Goal: Task Accomplishment & Management: Manage account settings

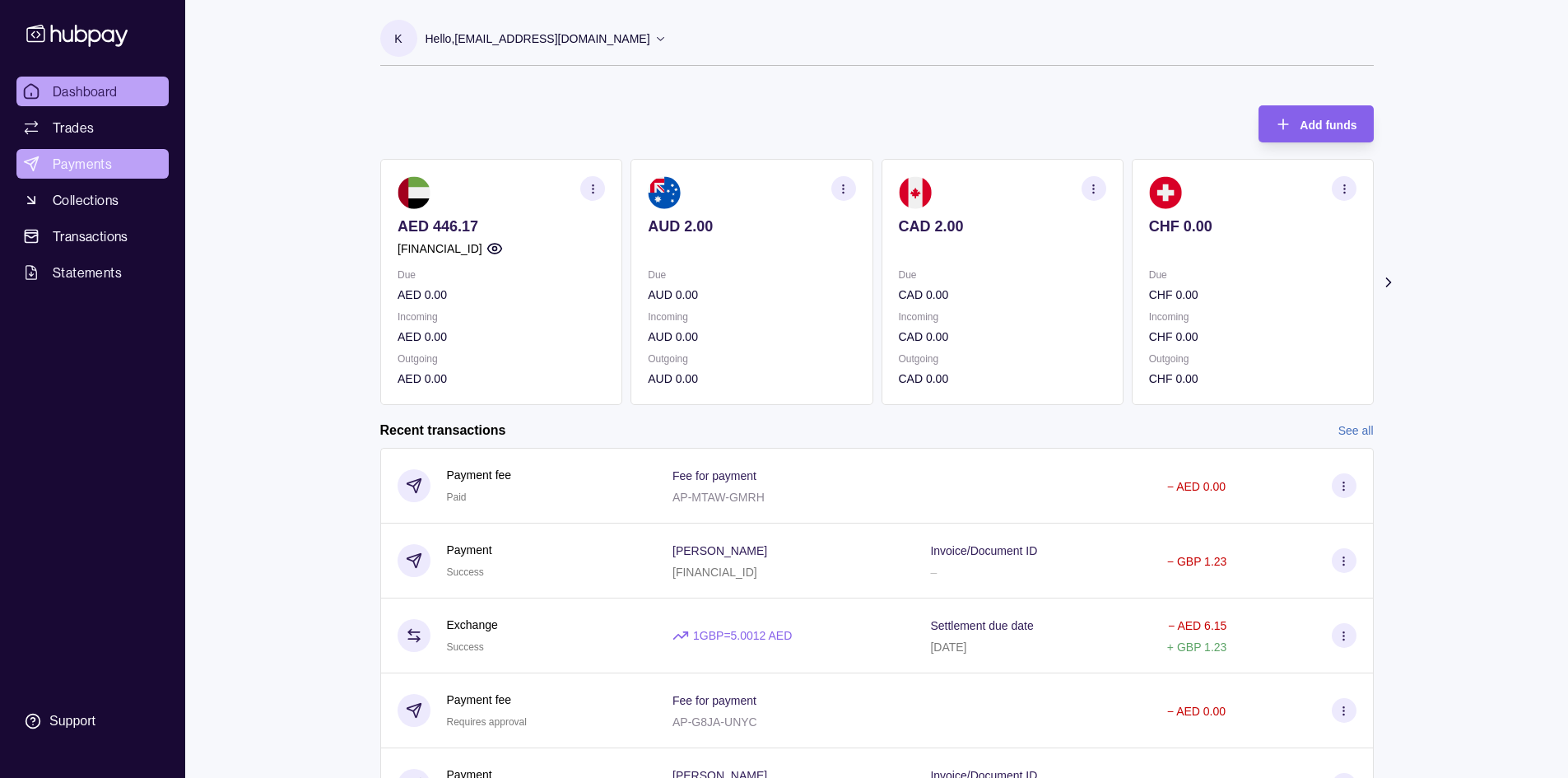
click at [83, 163] on span "Payments" at bounding box center [82, 163] width 59 height 20
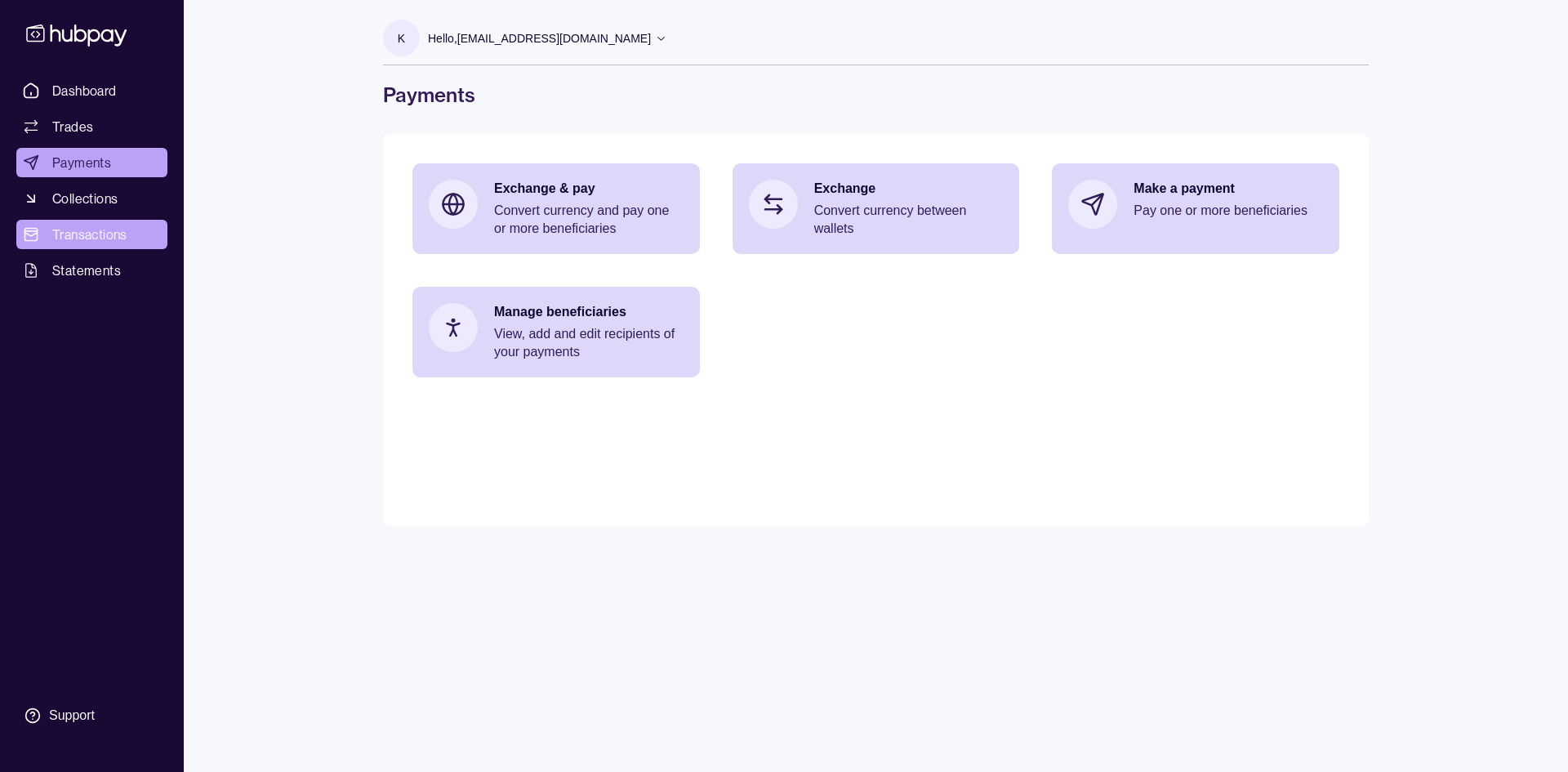
click at [71, 236] on span "Transactions" at bounding box center [90, 234] width 75 height 20
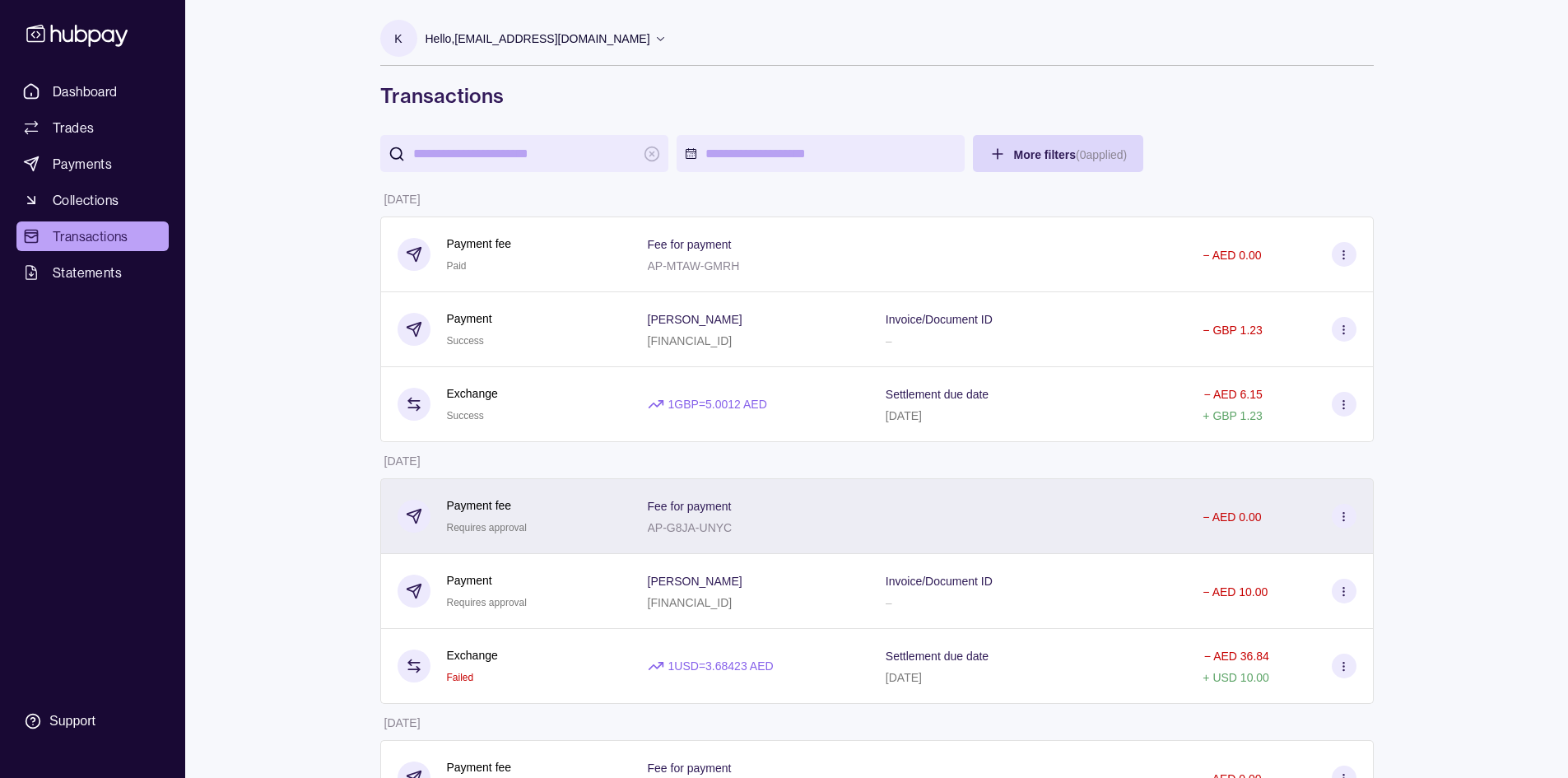
scroll to position [82, 0]
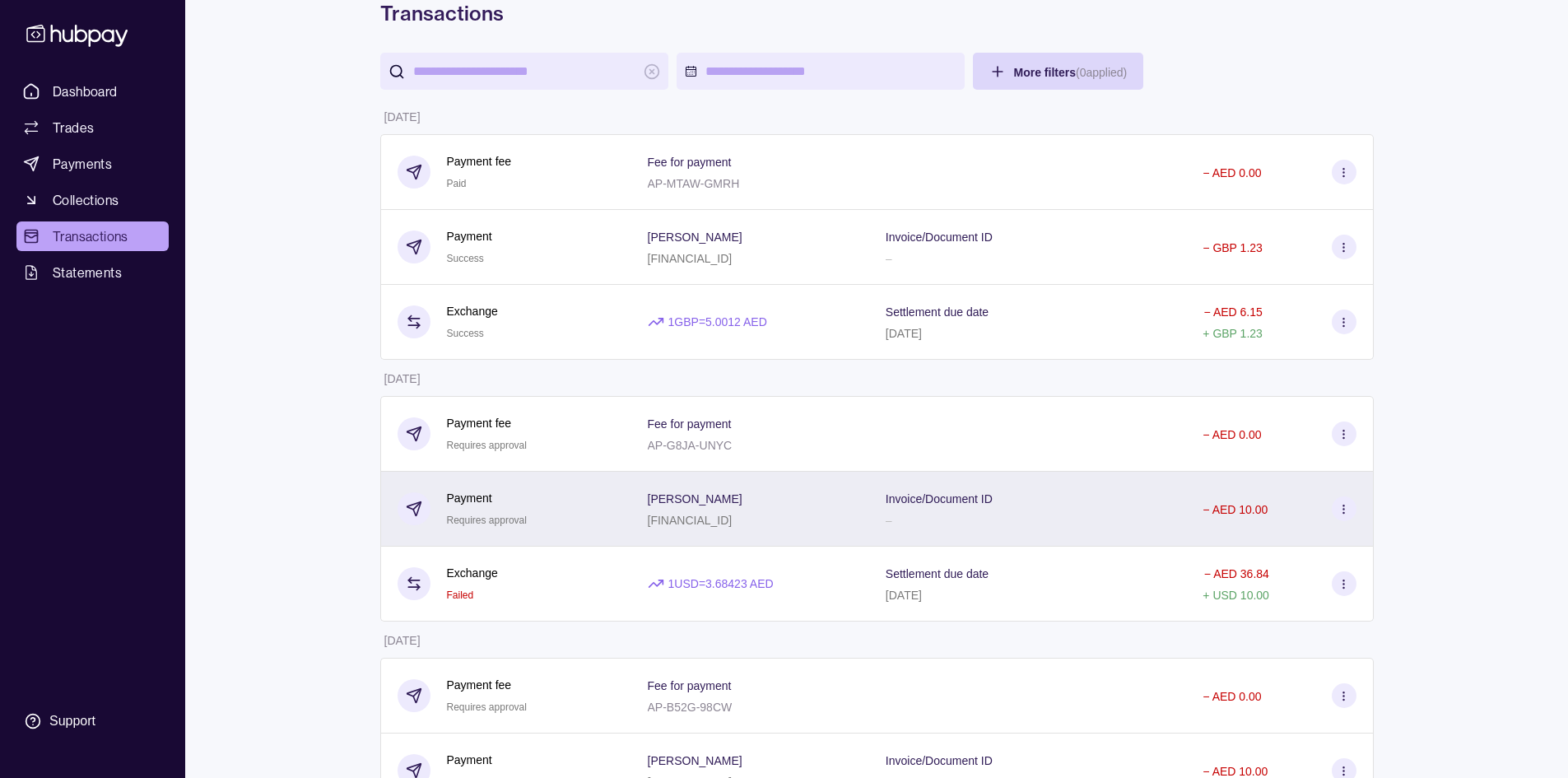
click at [1348, 505] on icon at bounding box center [1344, 509] width 12 height 12
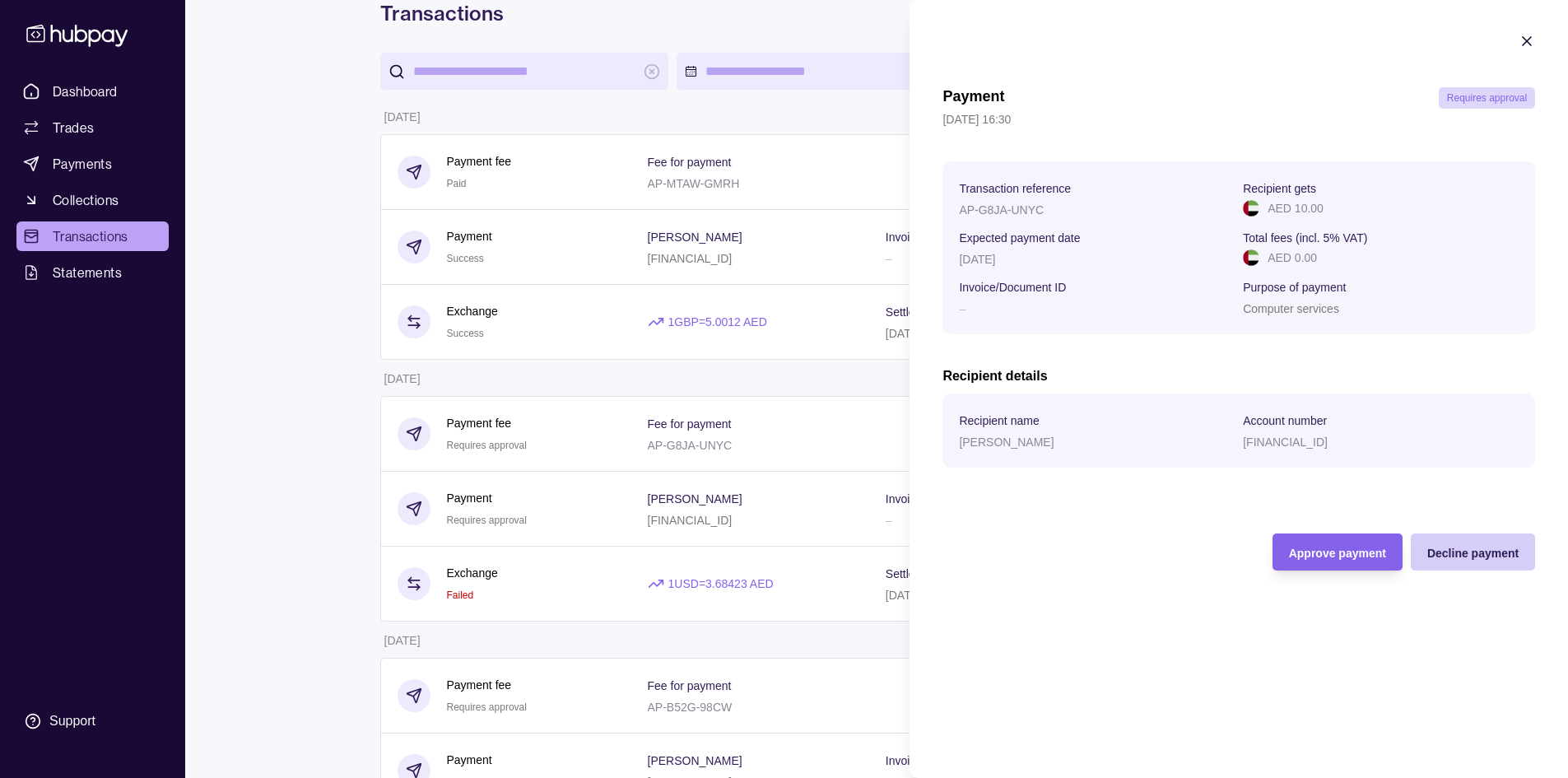
click at [1463, 550] on span "Decline payment" at bounding box center [1473, 553] width 91 height 13
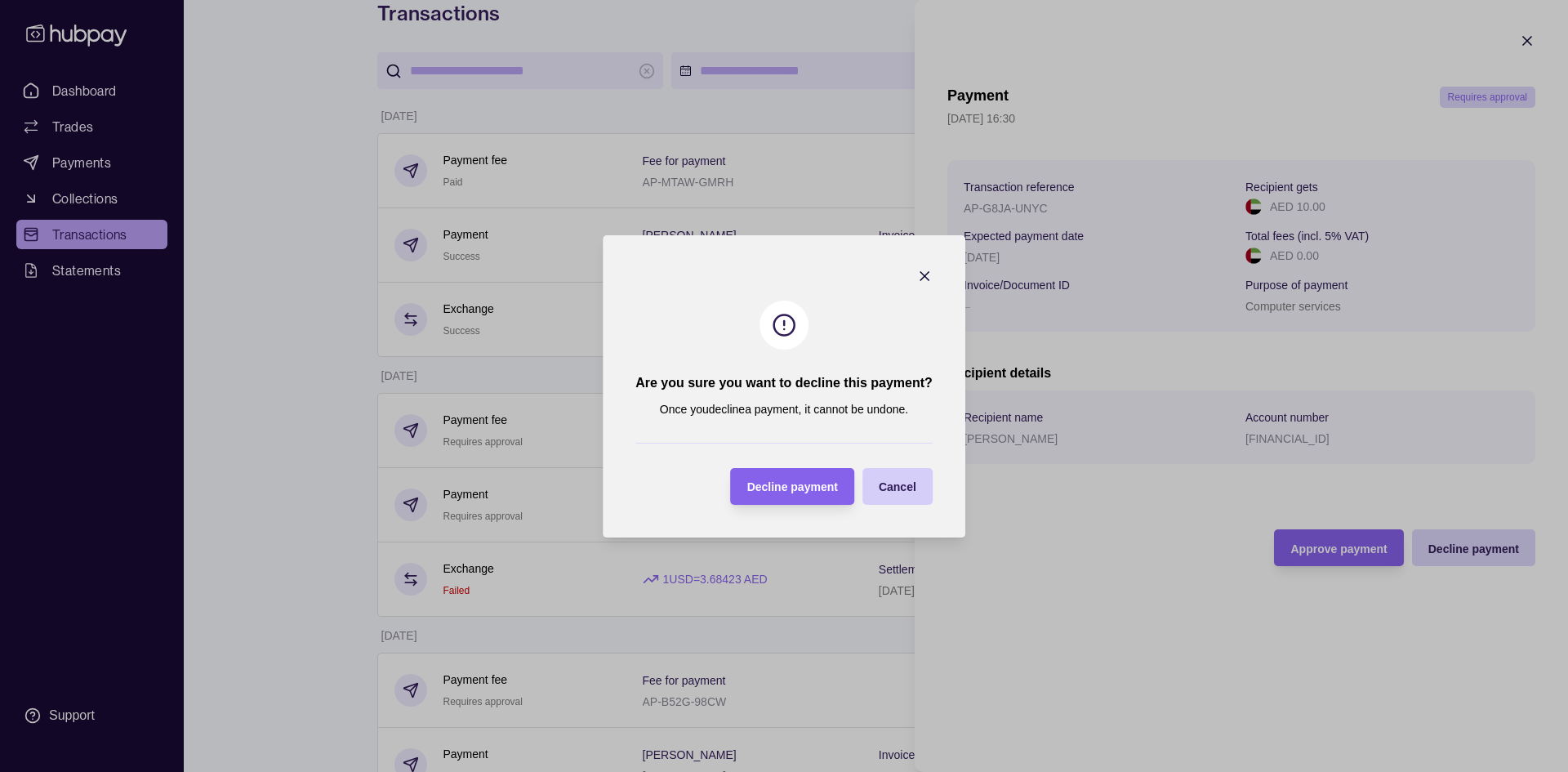
click at [893, 492] on span "Cancel" at bounding box center [898, 487] width 37 height 13
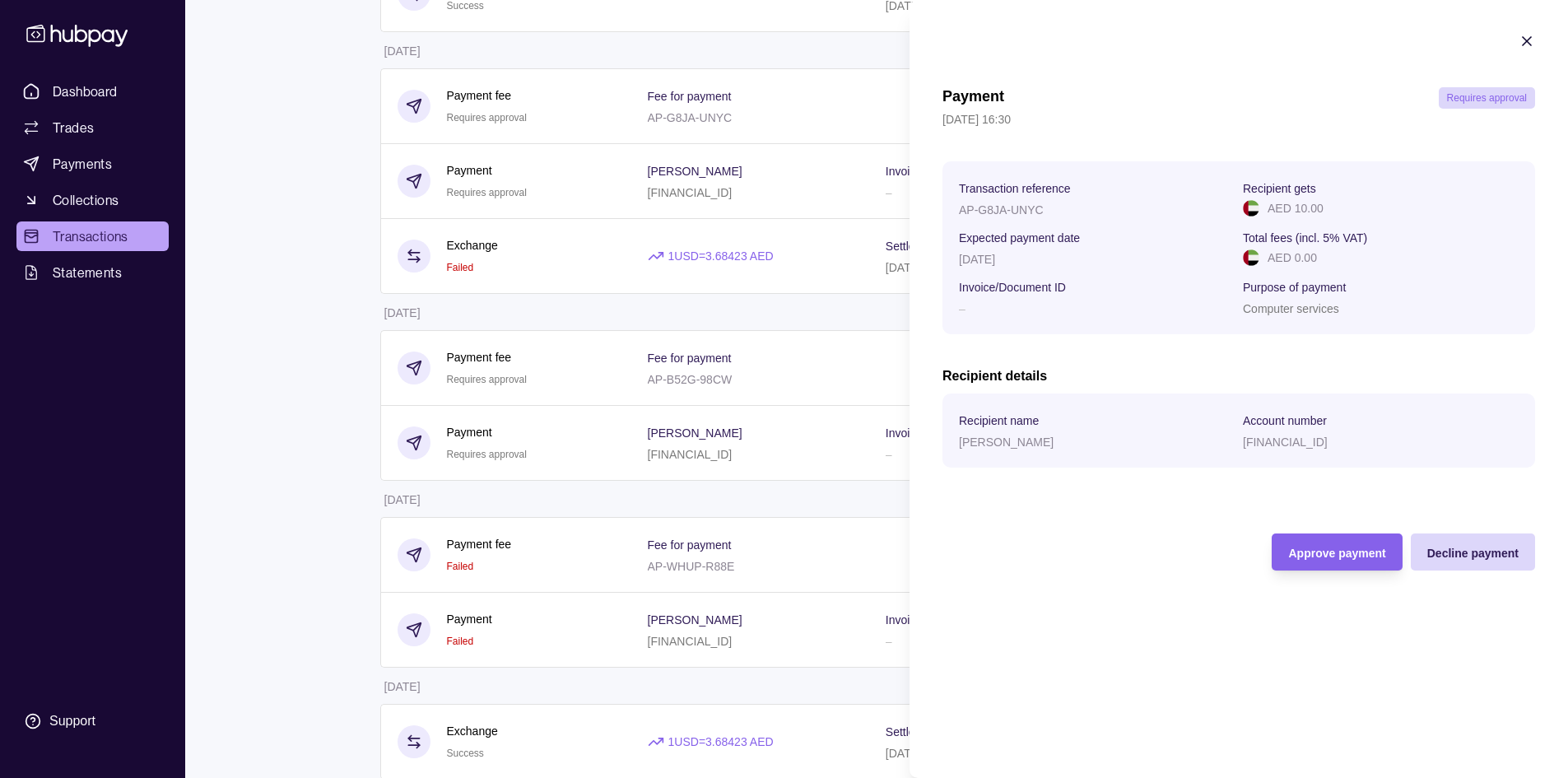
scroll to position [412, 0]
click at [852, 59] on html "Dashboard Trades Payments Collections Transactions Statements Support k Hello, …" at bounding box center [784, 571] width 1568 height 1966
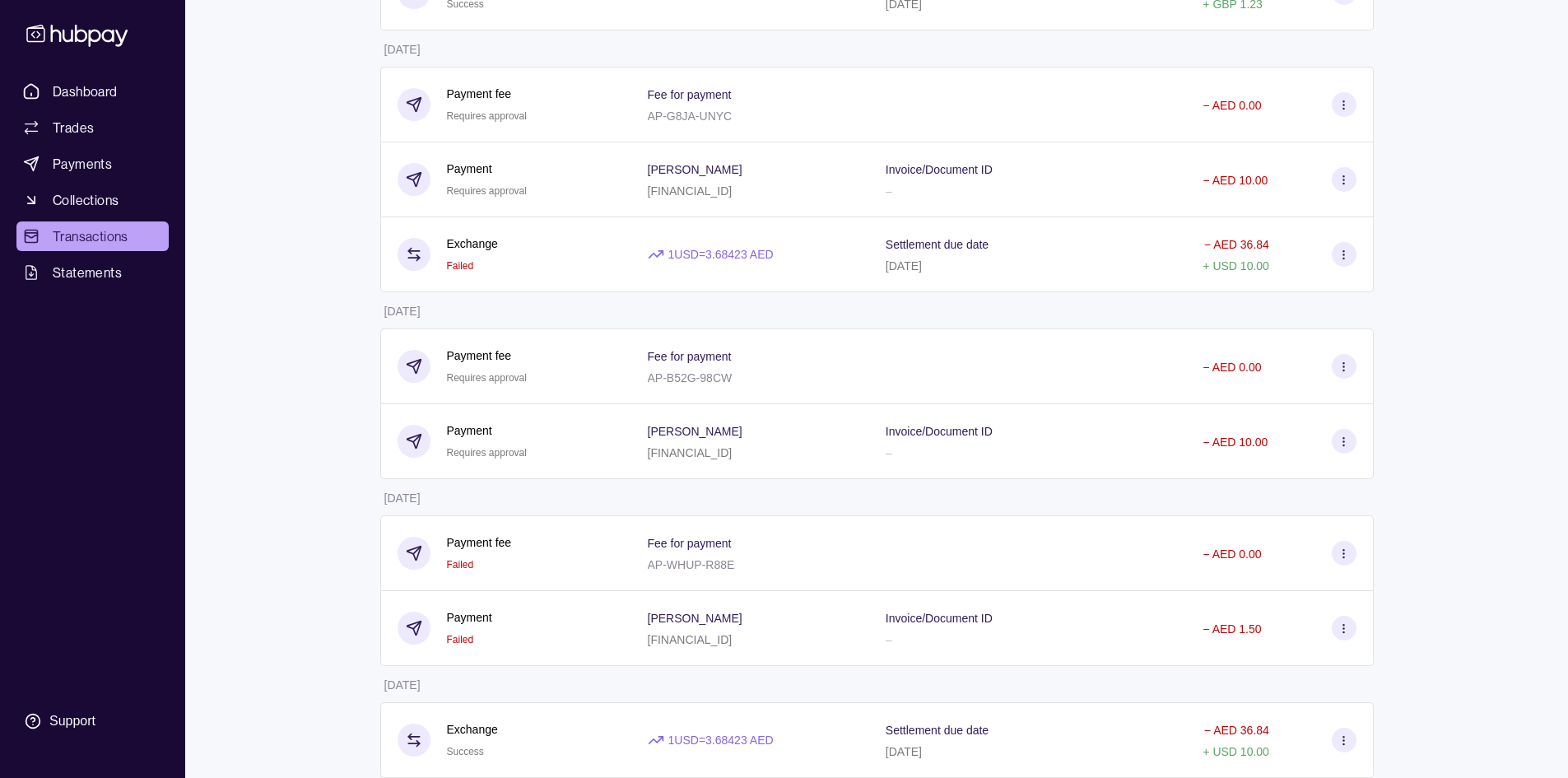
click at [728, 378] on p "AP-B52G-98CW" at bounding box center [690, 378] width 85 height 13
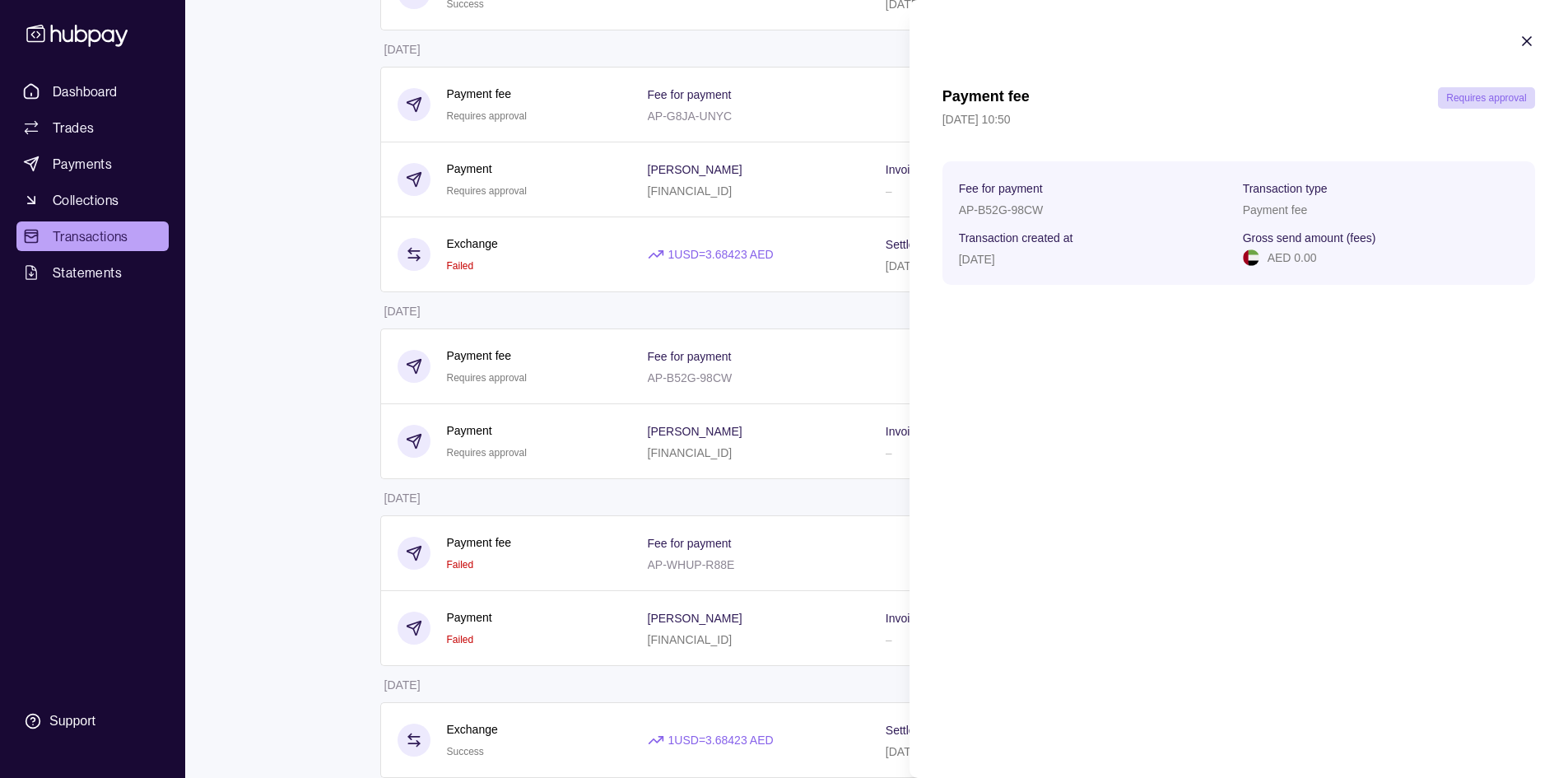
click at [622, 439] on html "Dashboard Trades Payments Collections Transactions Statements Support k Hello, …" at bounding box center [784, 571] width 1568 height 1966
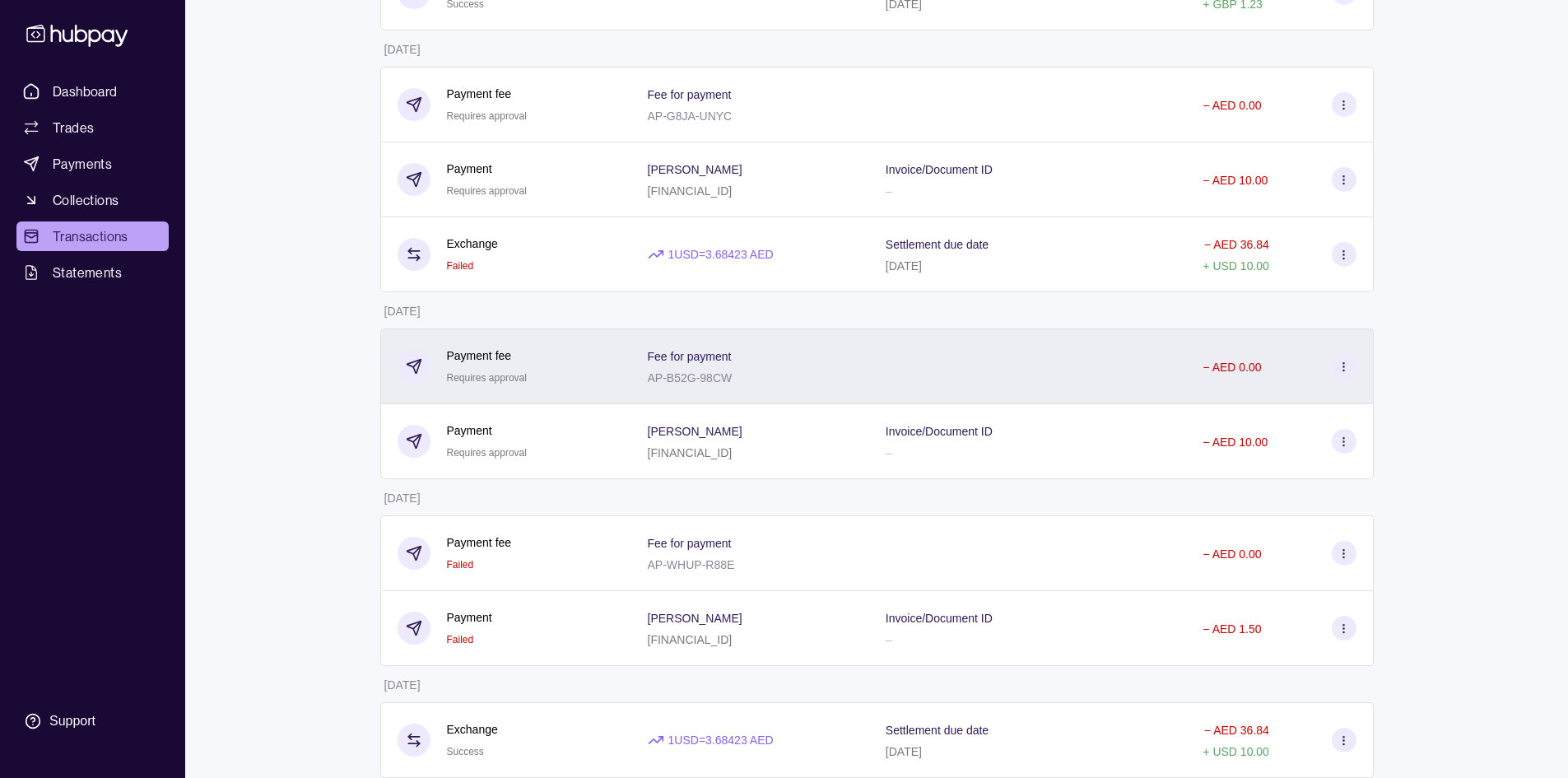
click at [707, 372] on p "AP-B52G-98CW" at bounding box center [690, 378] width 85 height 13
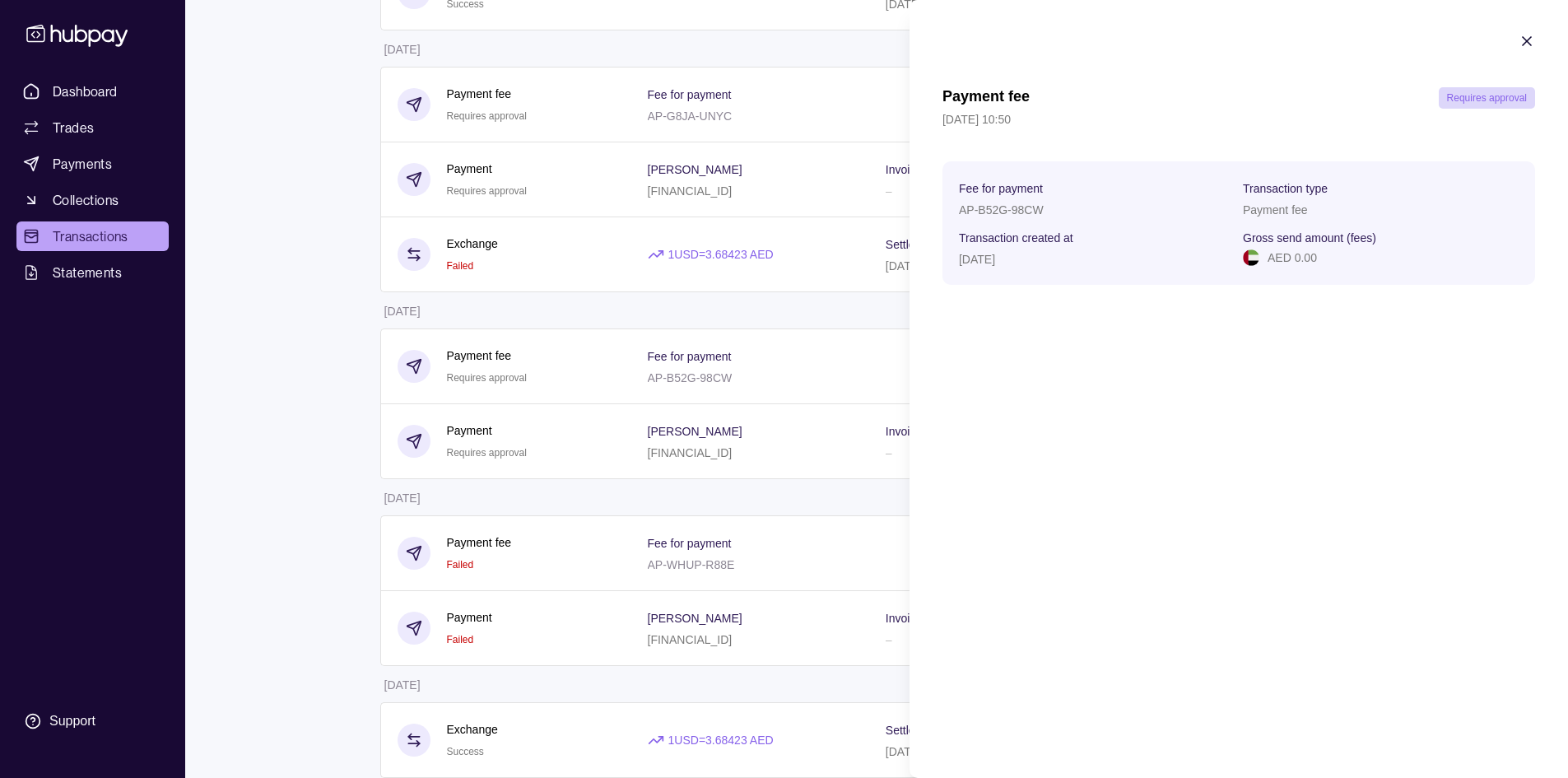
click at [707, 448] on html "Dashboard Trades Payments Collections Transactions Statements Support k Hello, …" at bounding box center [784, 571] width 1568 height 1966
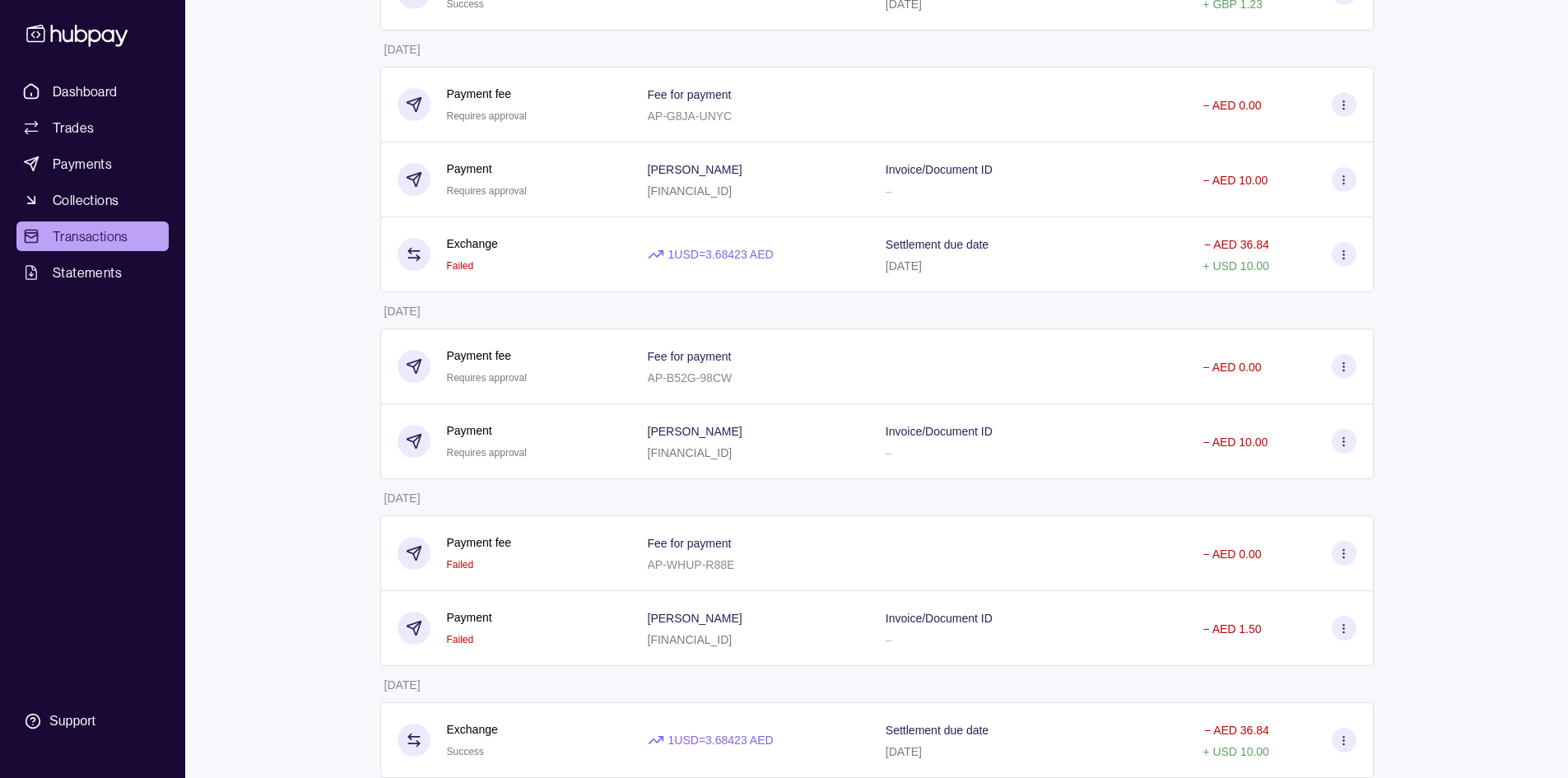
click at [707, 448] on p "[FINANCIAL_ID]" at bounding box center [690, 452] width 85 height 13
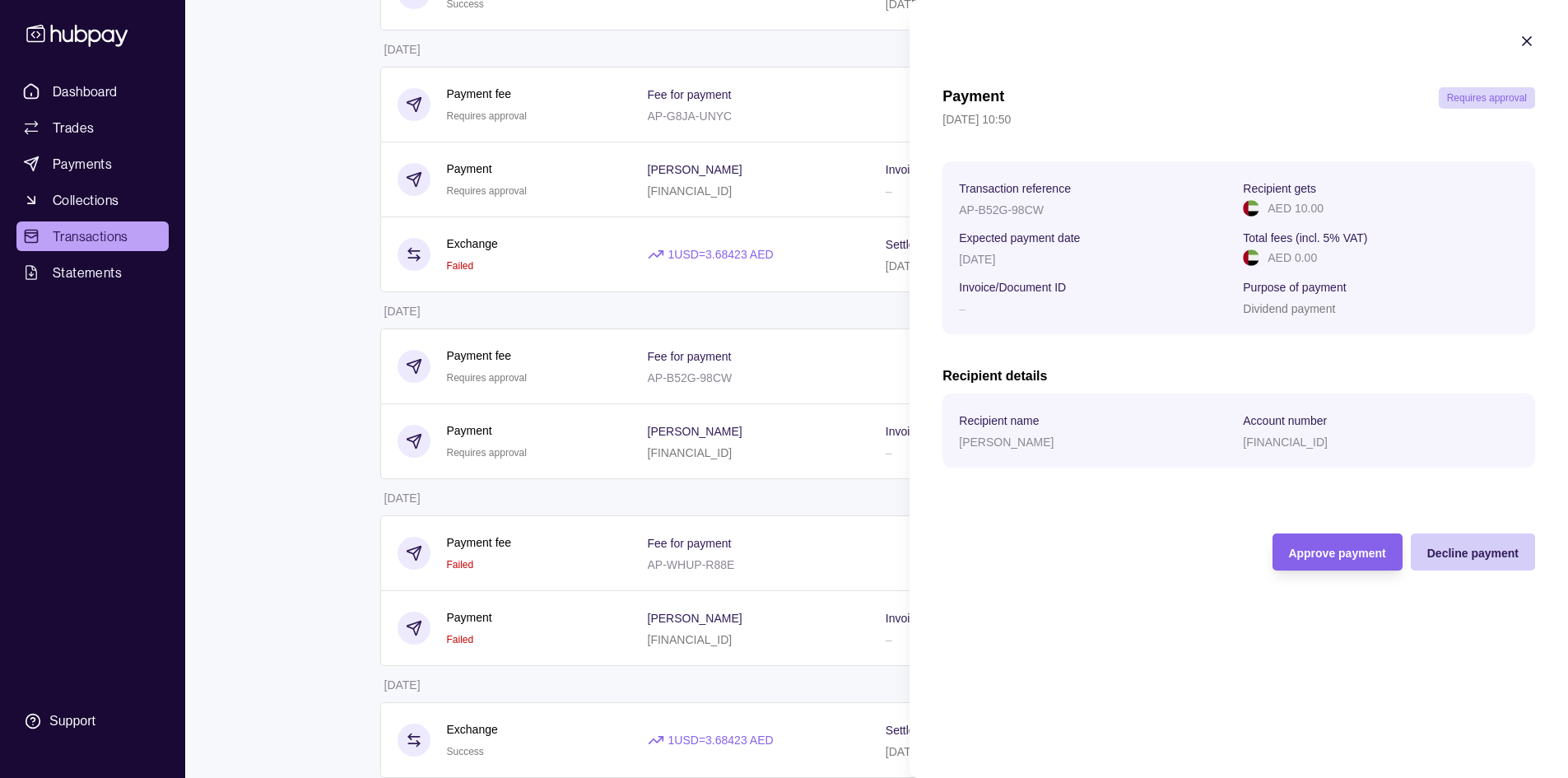
click at [1473, 554] on span "Decline payment" at bounding box center [1473, 553] width 91 height 13
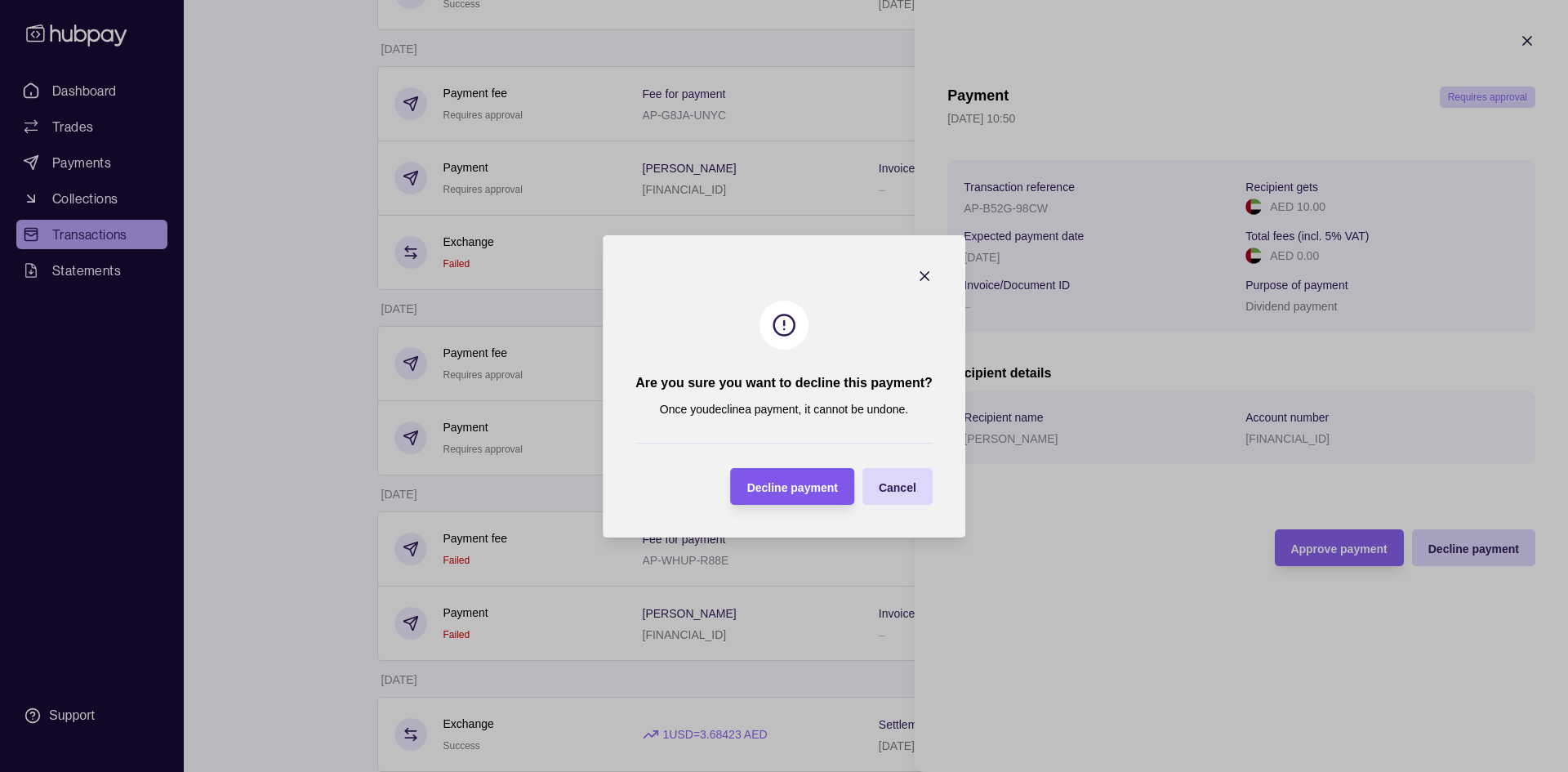
click at [802, 482] on span "Decline payment" at bounding box center [792, 487] width 91 height 13
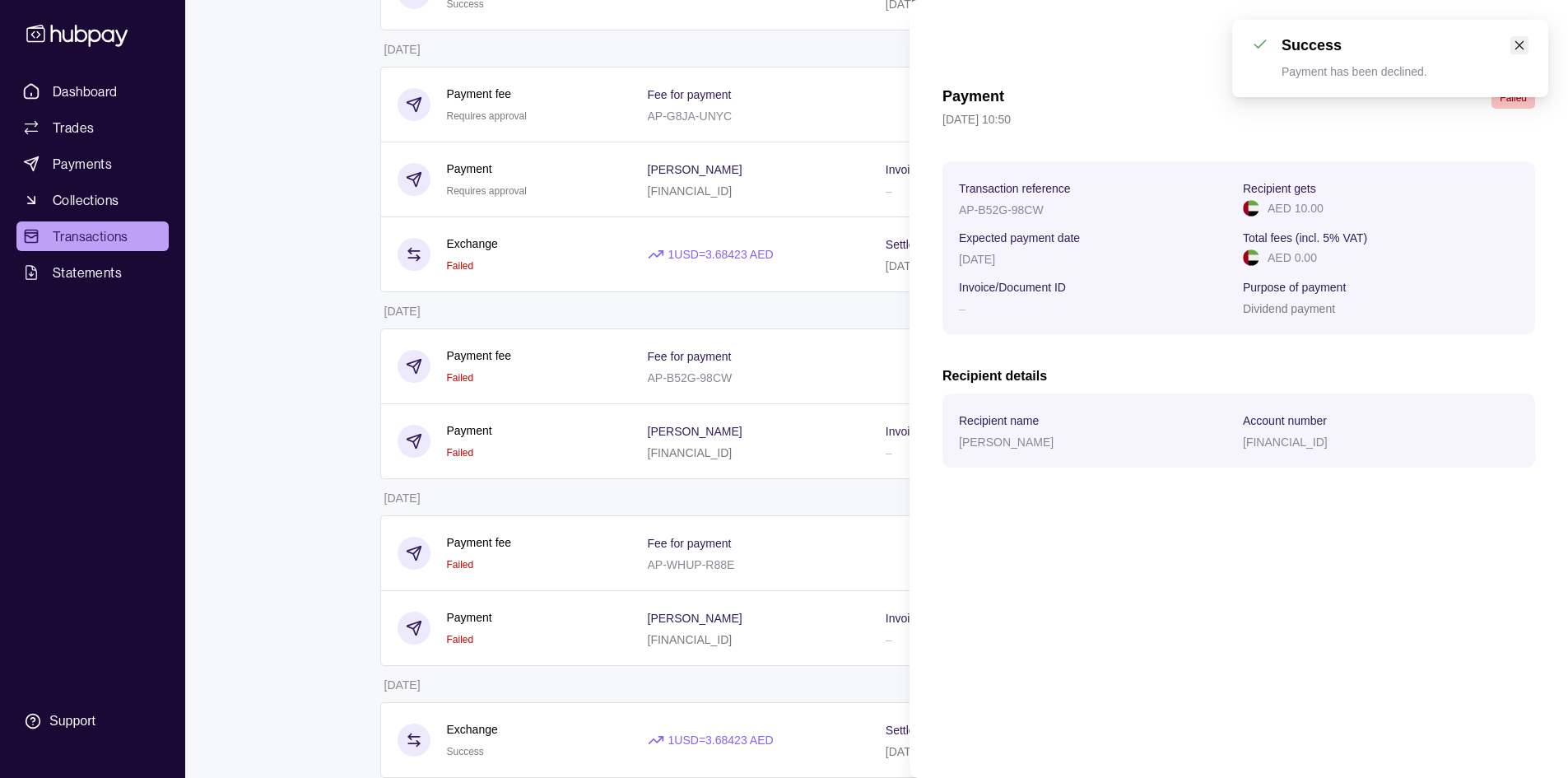
click at [1525, 39] on link "Close" at bounding box center [1519, 44] width 18 height 18
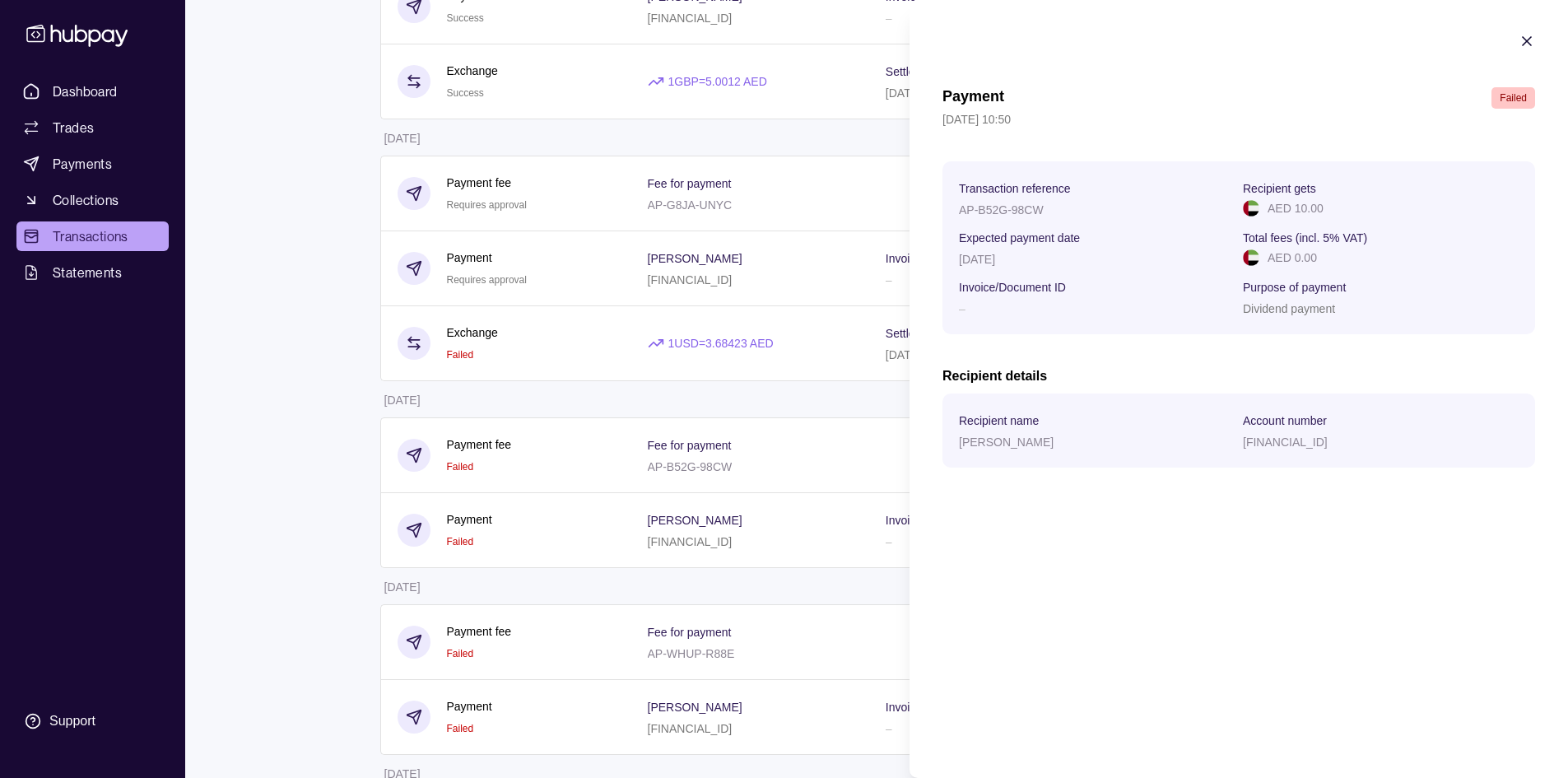
scroll to position [0, 0]
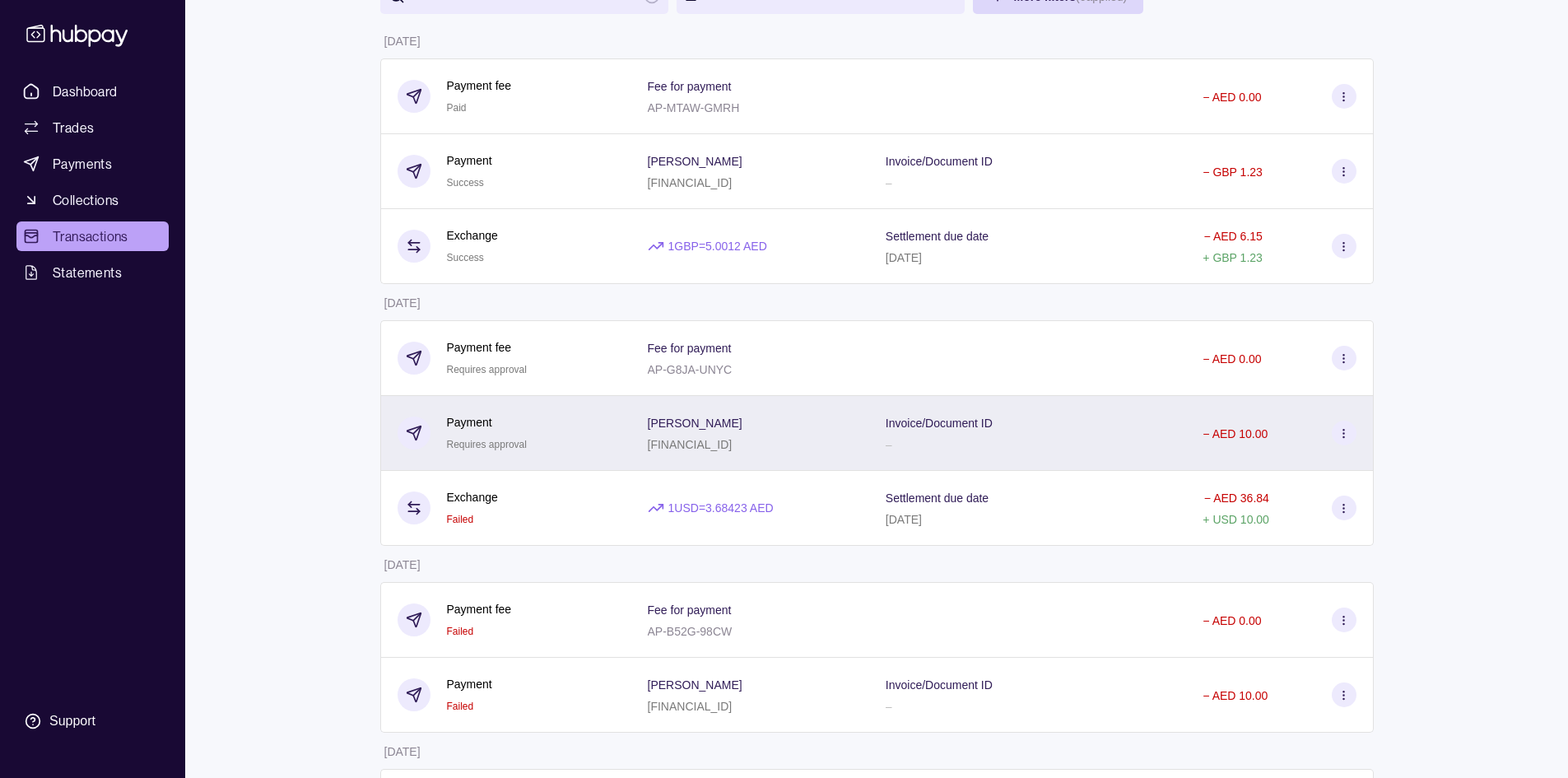
scroll to position [165, 0]
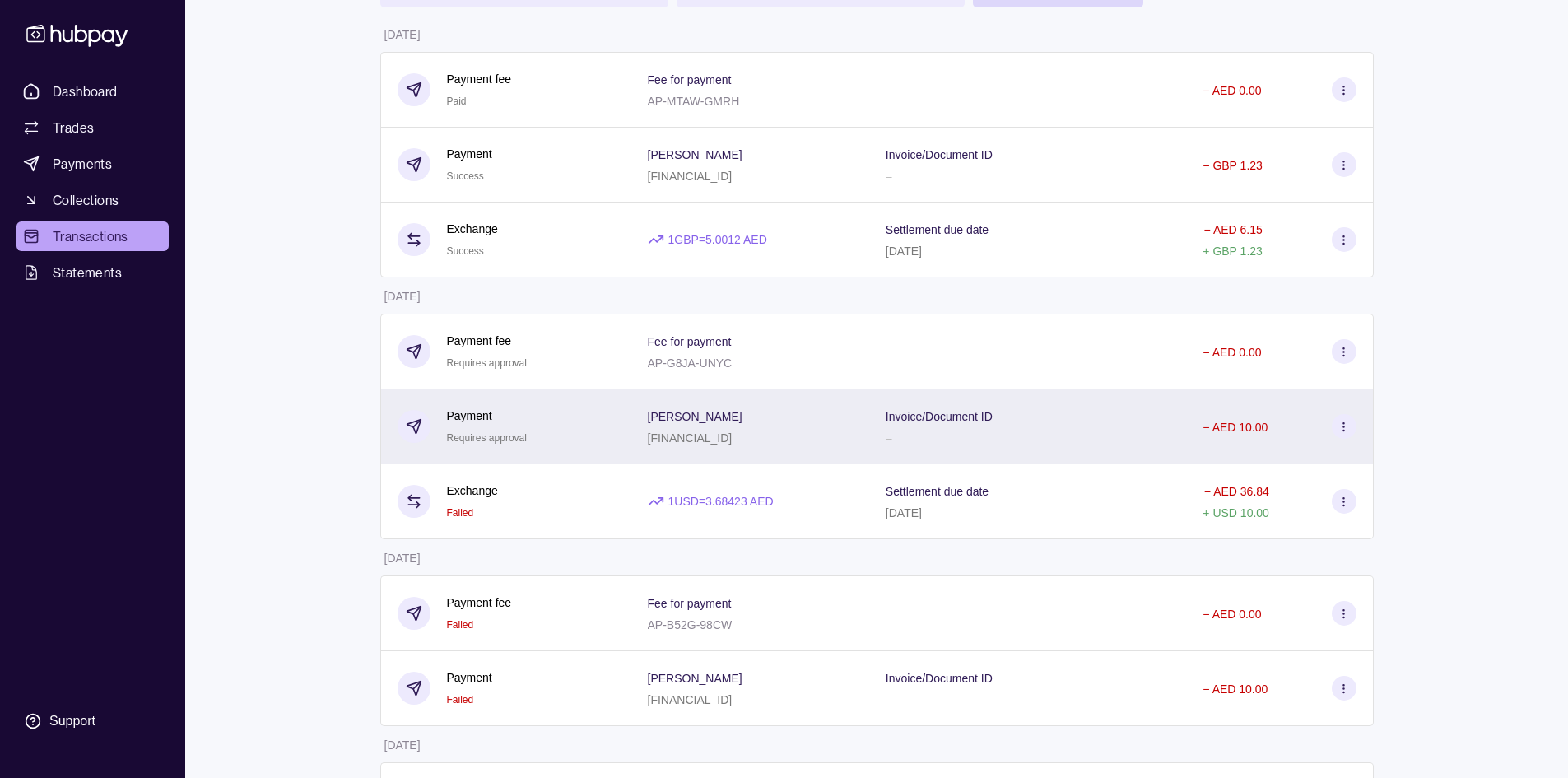
click at [1344, 422] on circle at bounding box center [1344, 422] width 1 height 1
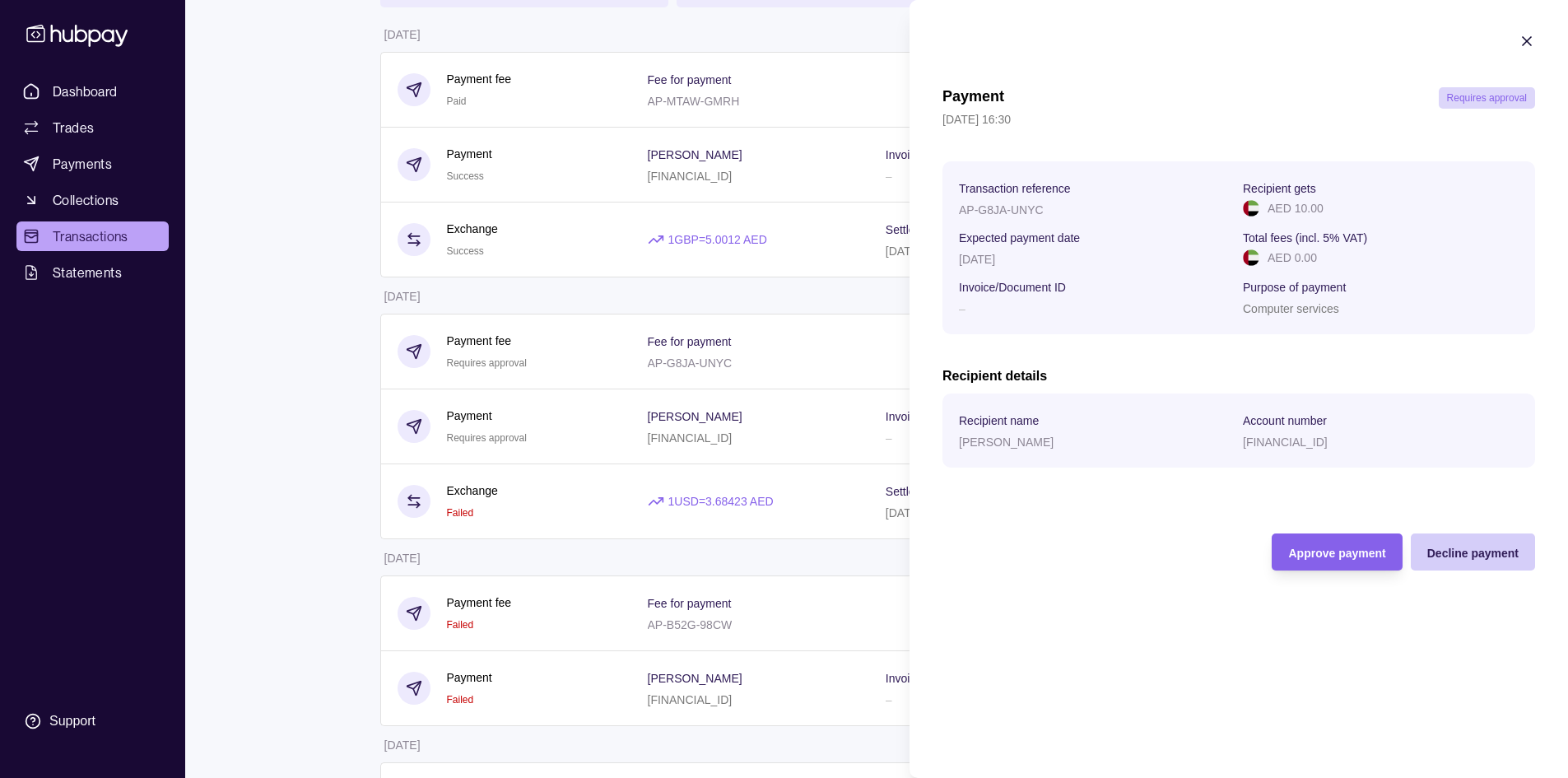
click at [1469, 553] on span "Decline payment" at bounding box center [1473, 553] width 91 height 13
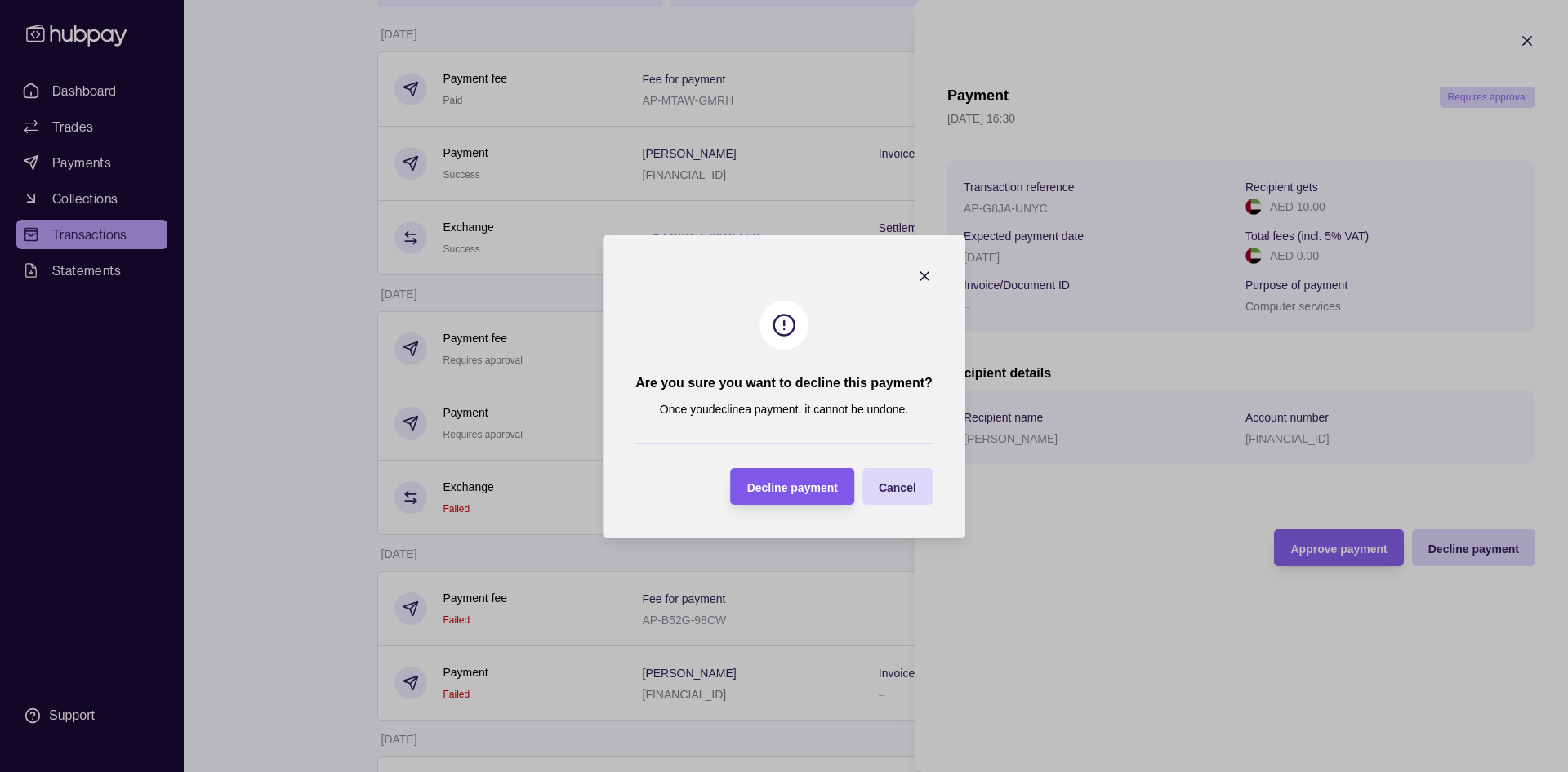
click at [812, 475] on div "Decline payment" at bounding box center [780, 486] width 115 height 36
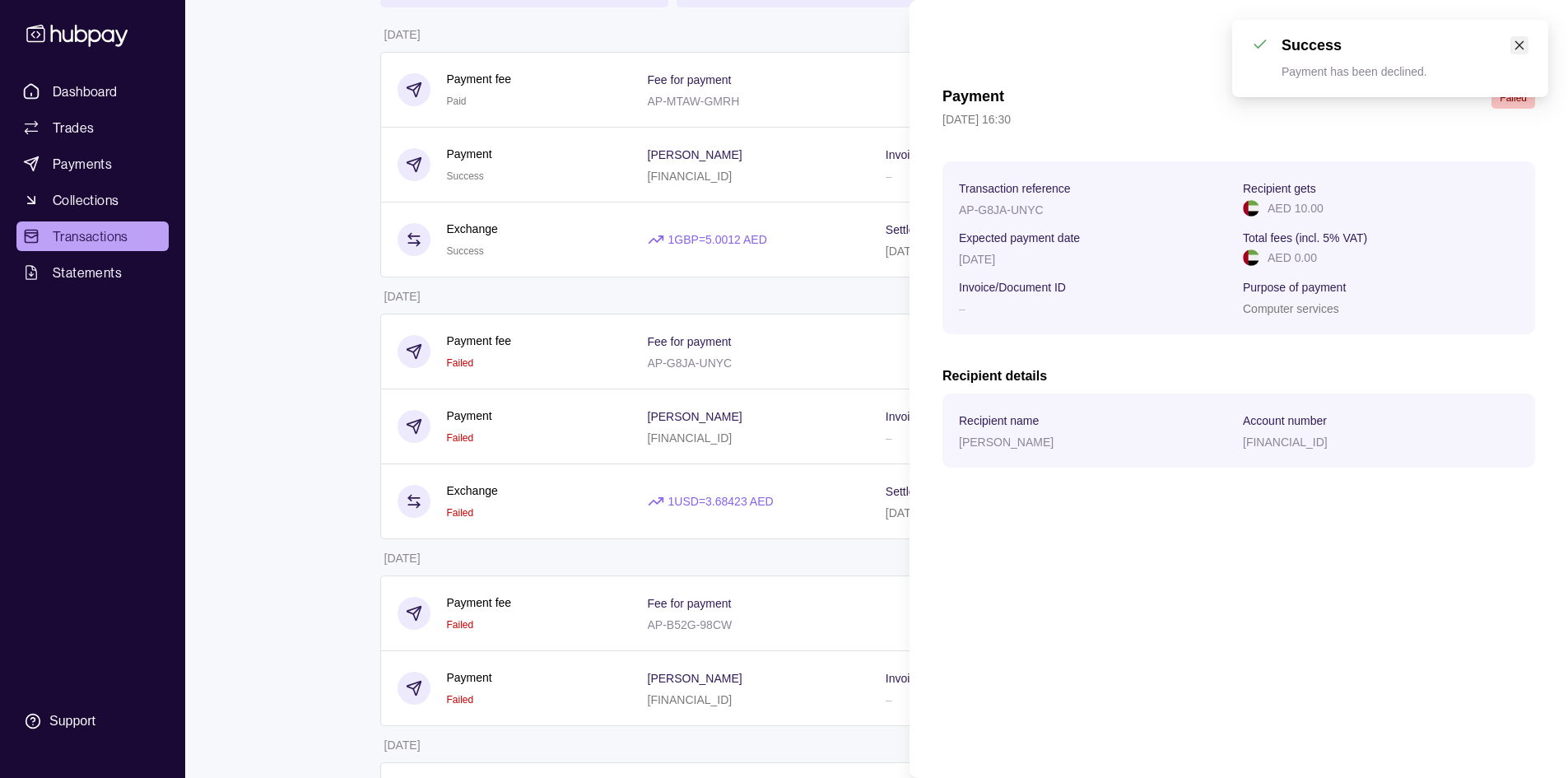
click at [1520, 51] on link "Close" at bounding box center [1519, 44] width 18 height 18
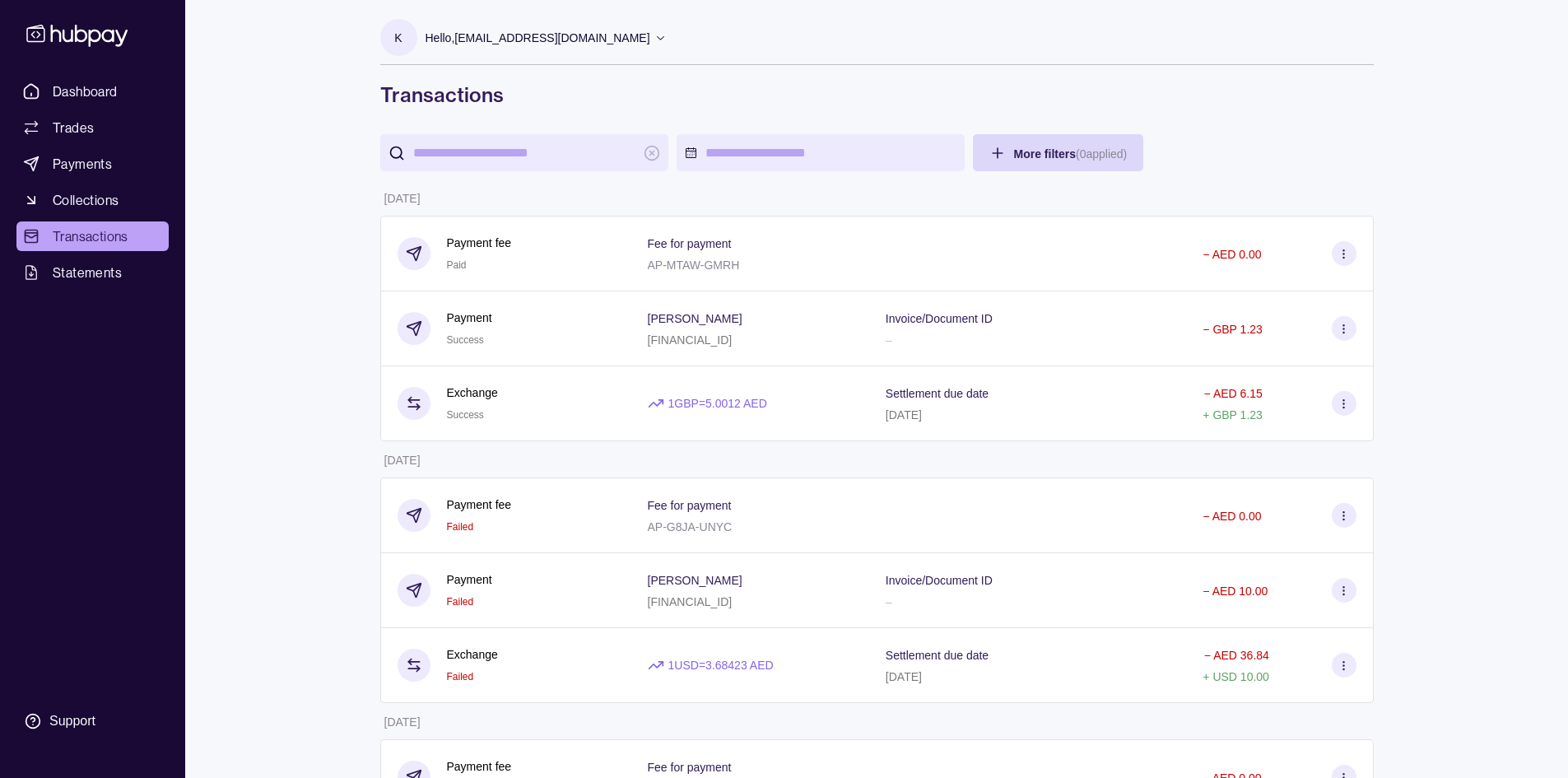
scroll to position [0, 0]
